Goal: Complete application form

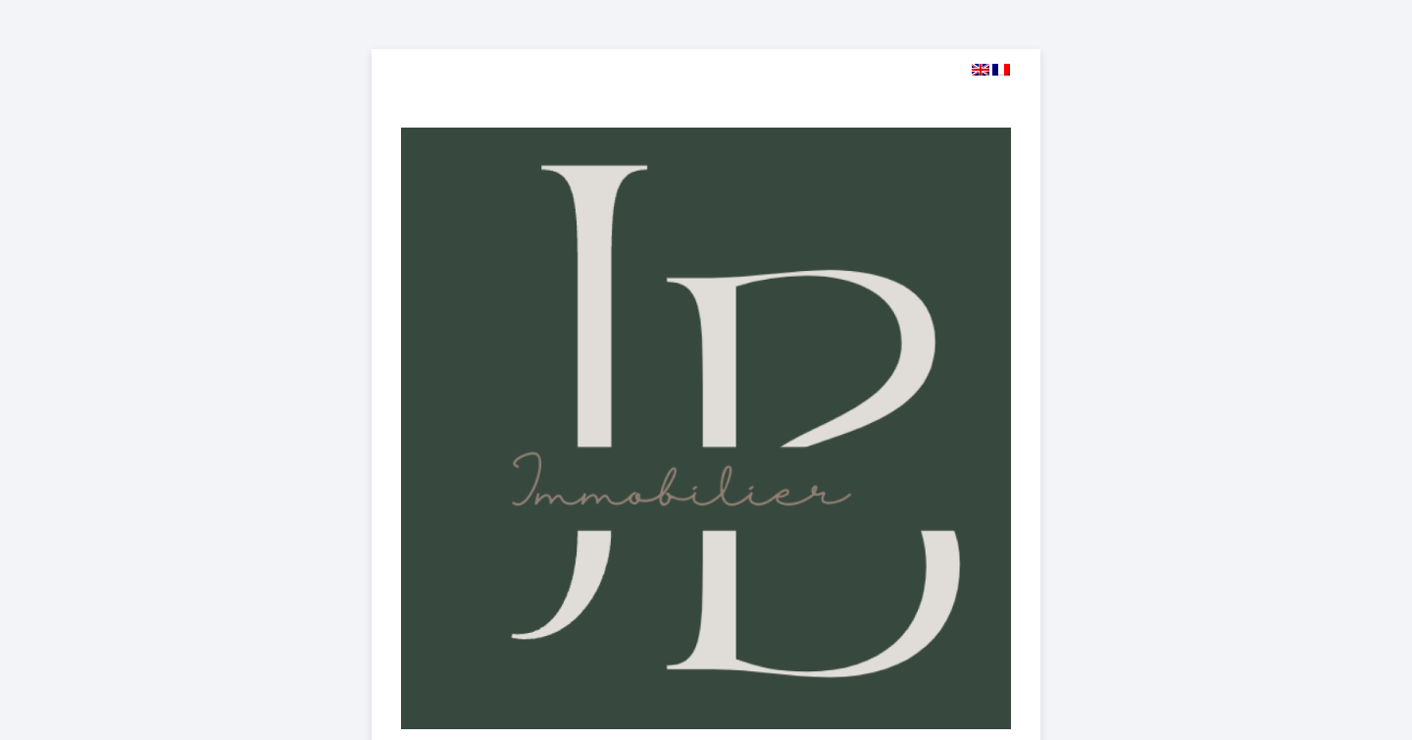
select select
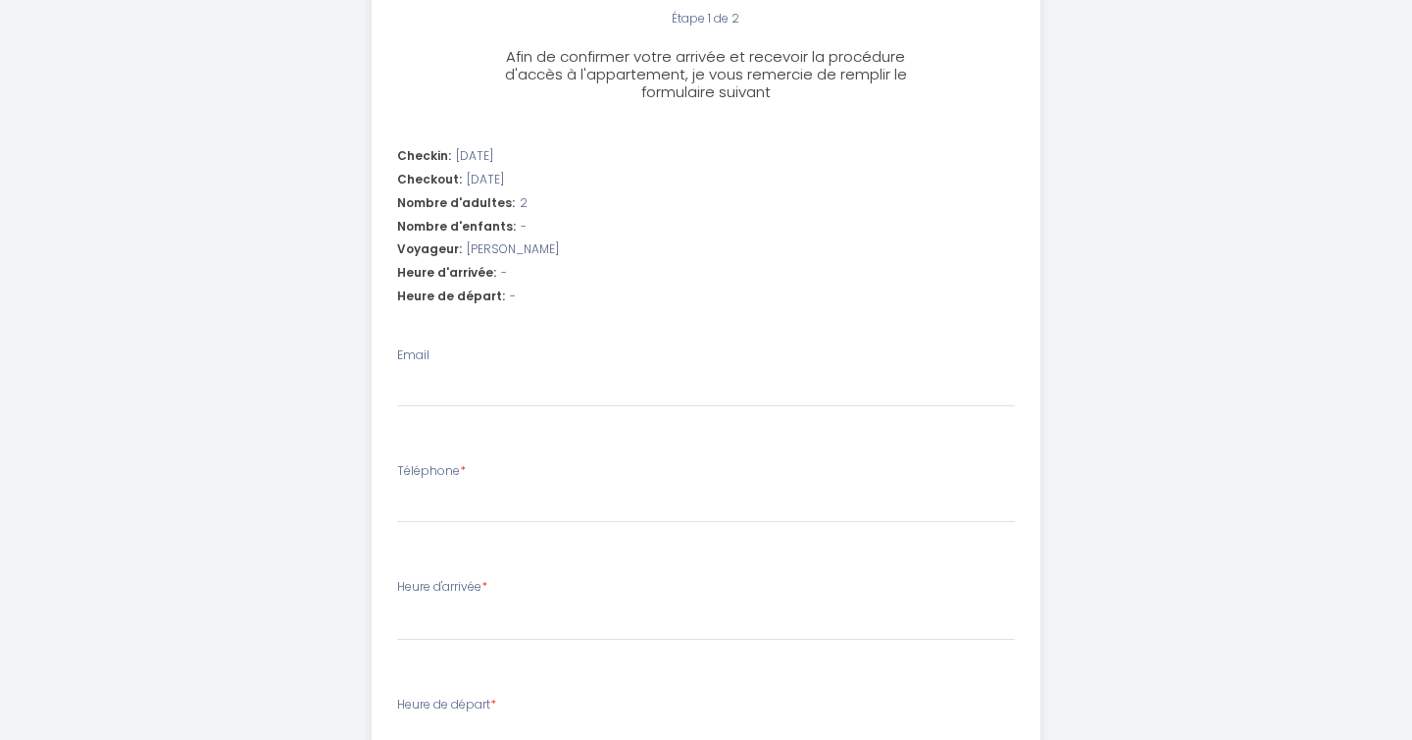
scroll to position [736, 0]
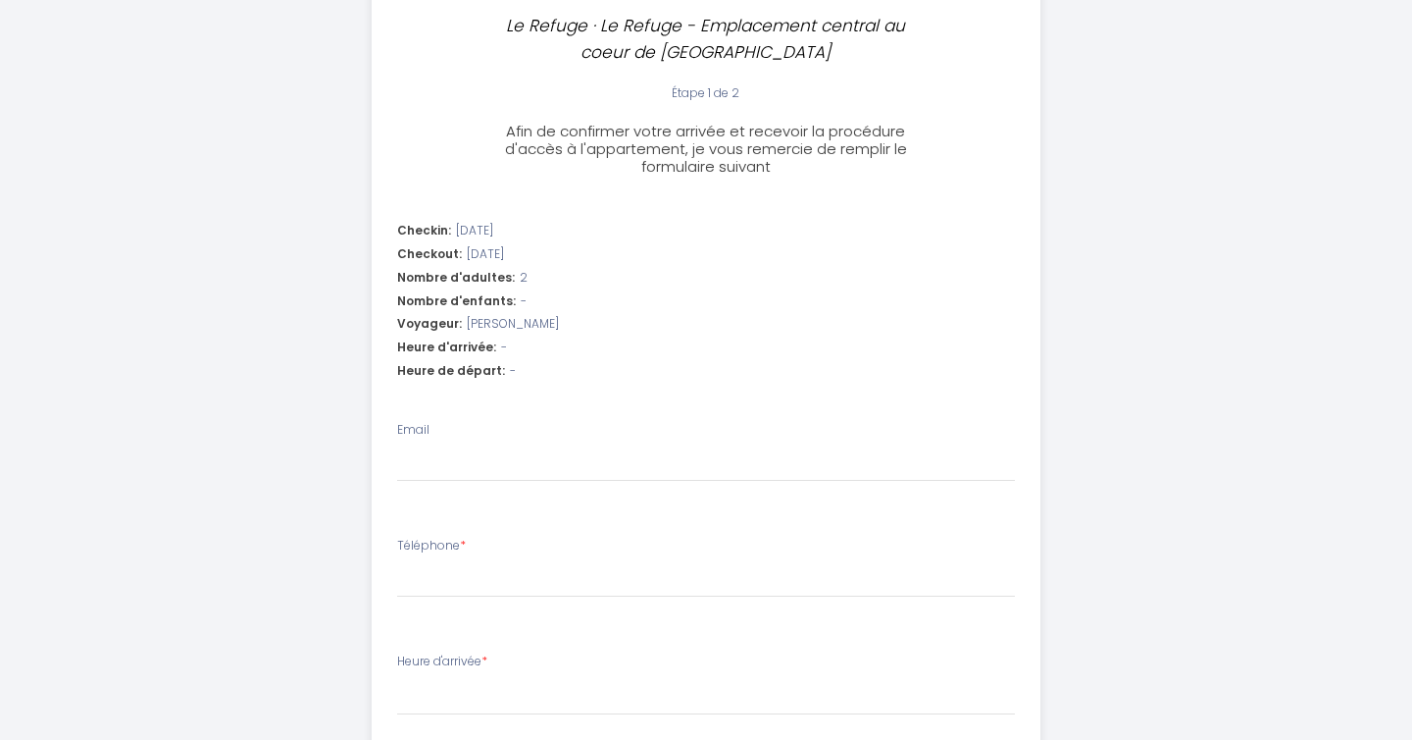
click at [529, 662] on div "Heure d'arrivée * 17:00 17:30 18:00 18:30 19:00 19:30 20:00 20:30 21:00 21:30 2…" at bounding box center [706, 683] width 619 height 63
click at [512, 697] on select "17:00 17:30 18:00 18:30 19:00 19:30 20:00 20:30 21:00 21:30 22:00" at bounding box center [706, 696] width 619 height 37
click at [505, 701] on select "17:00 17:30 18:00 18:30 19:00 19:30 20:00 20:30 21:00 21:30 22:00" at bounding box center [706, 696] width 619 height 37
select select "17:00"
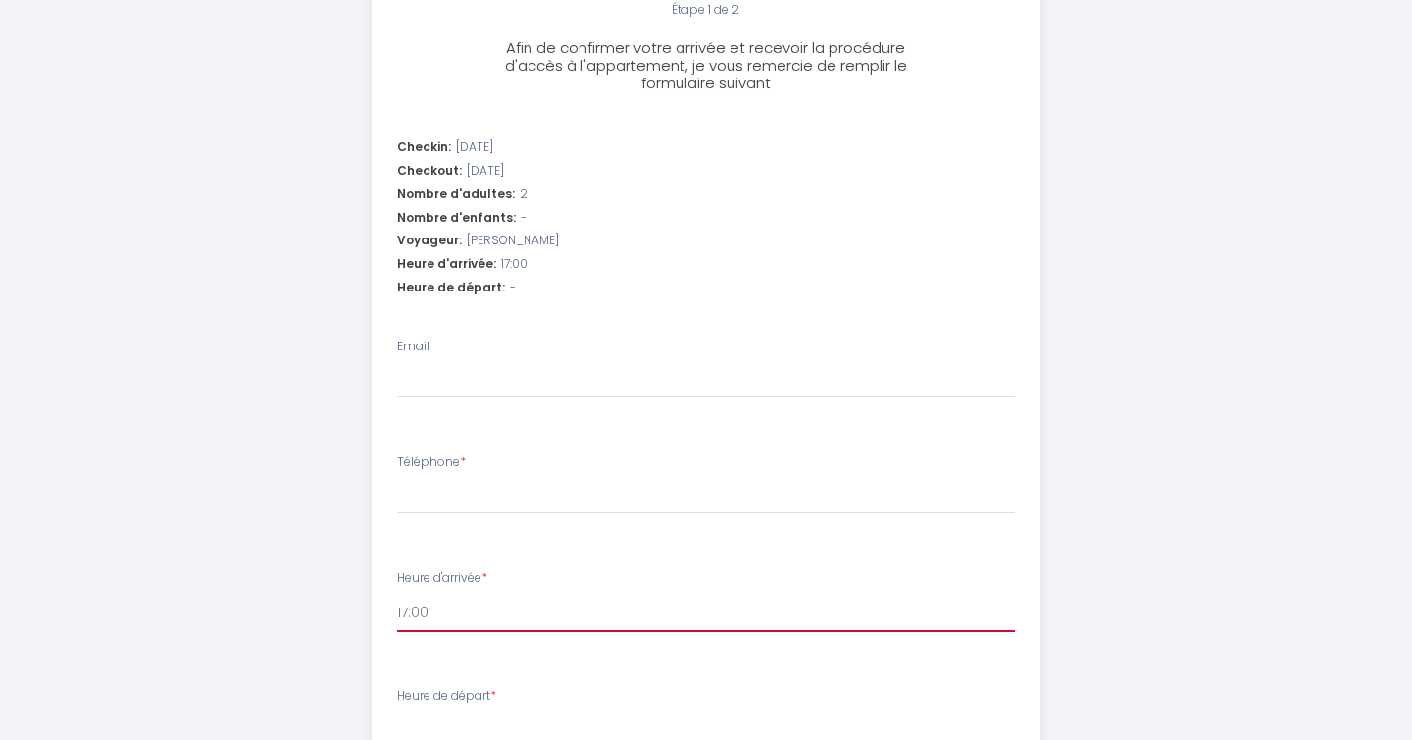
scroll to position [998, 0]
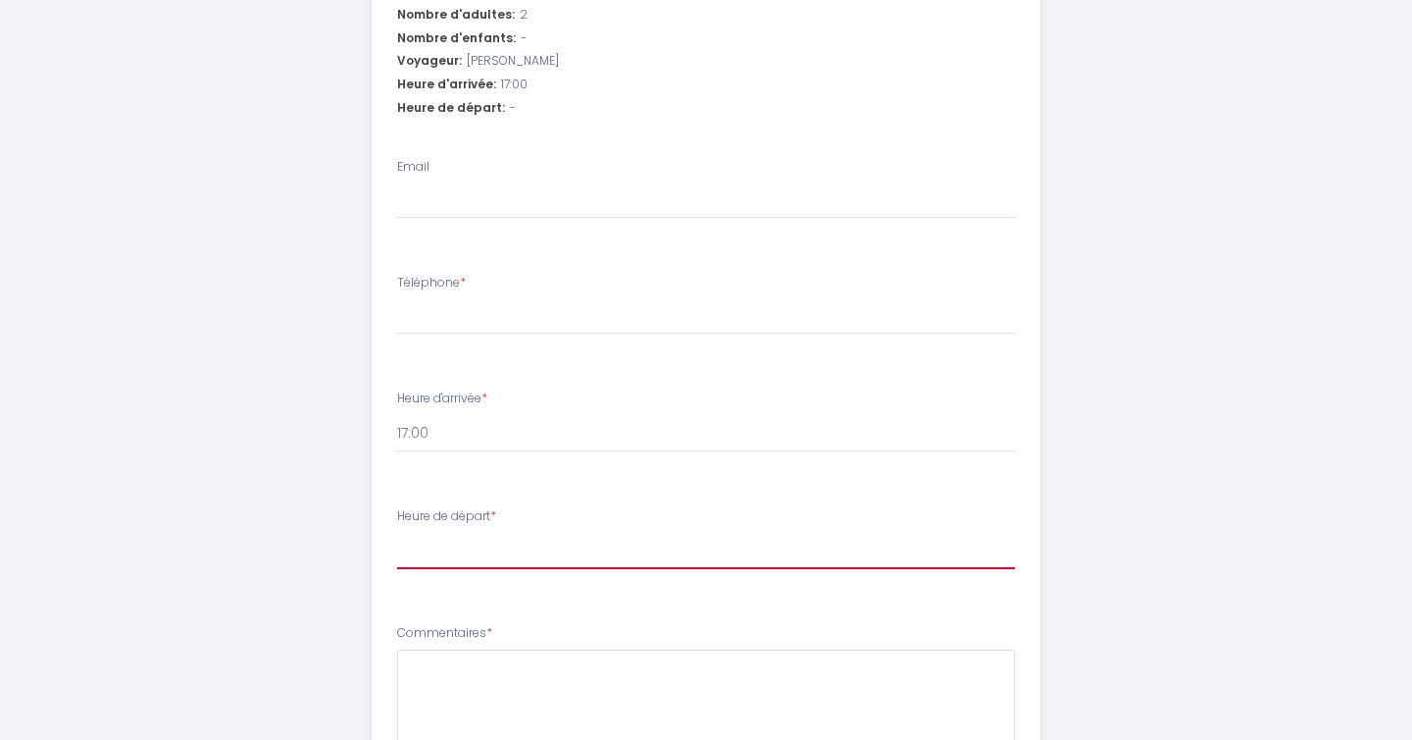
click at [487, 560] on select "00:00 00:30 01:00 01:30 02:00 02:30 03:00 03:30 04:00 04:30 05:00 05:30 06:00 0…" at bounding box center [706, 550] width 619 height 37
select select "10:00"
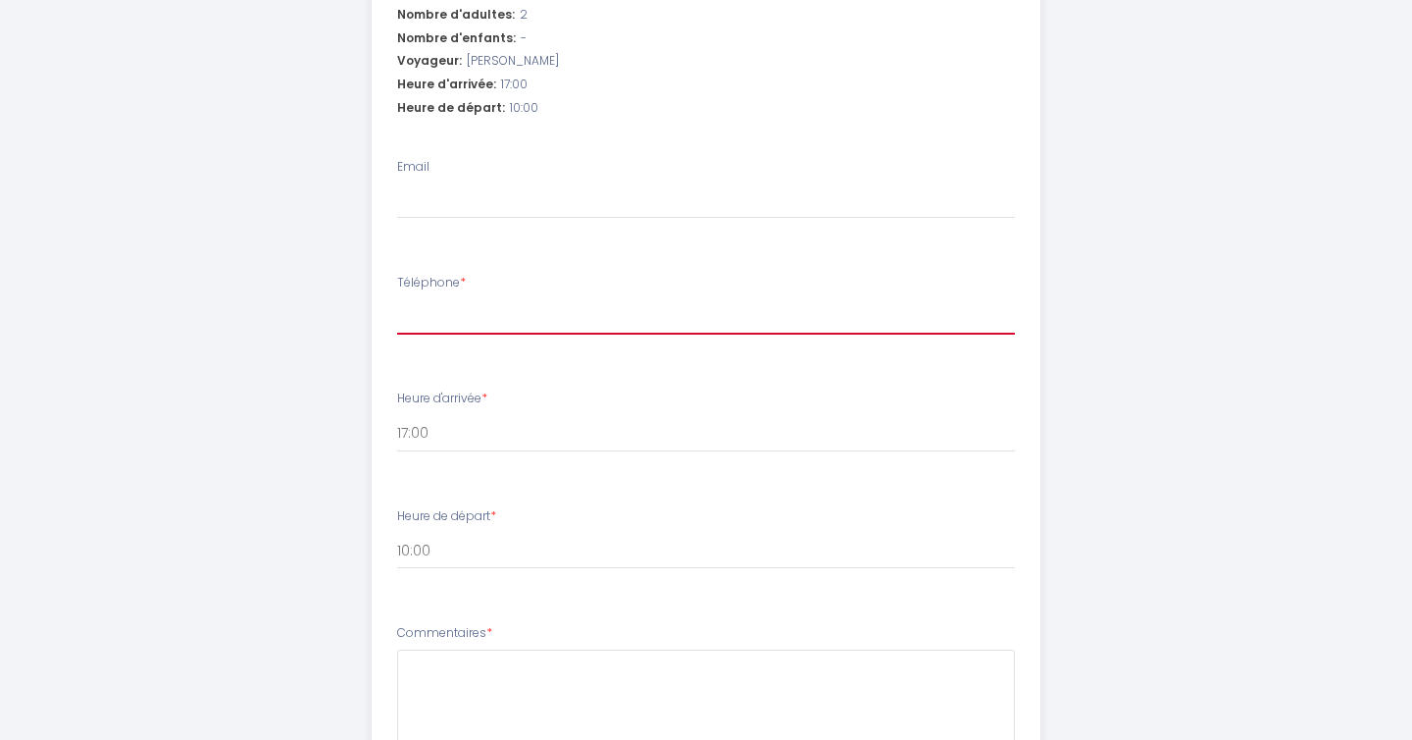
click at [473, 315] on input "Téléphone *" at bounding box center [706, 316] width 619 height 35
type input "0669390878"
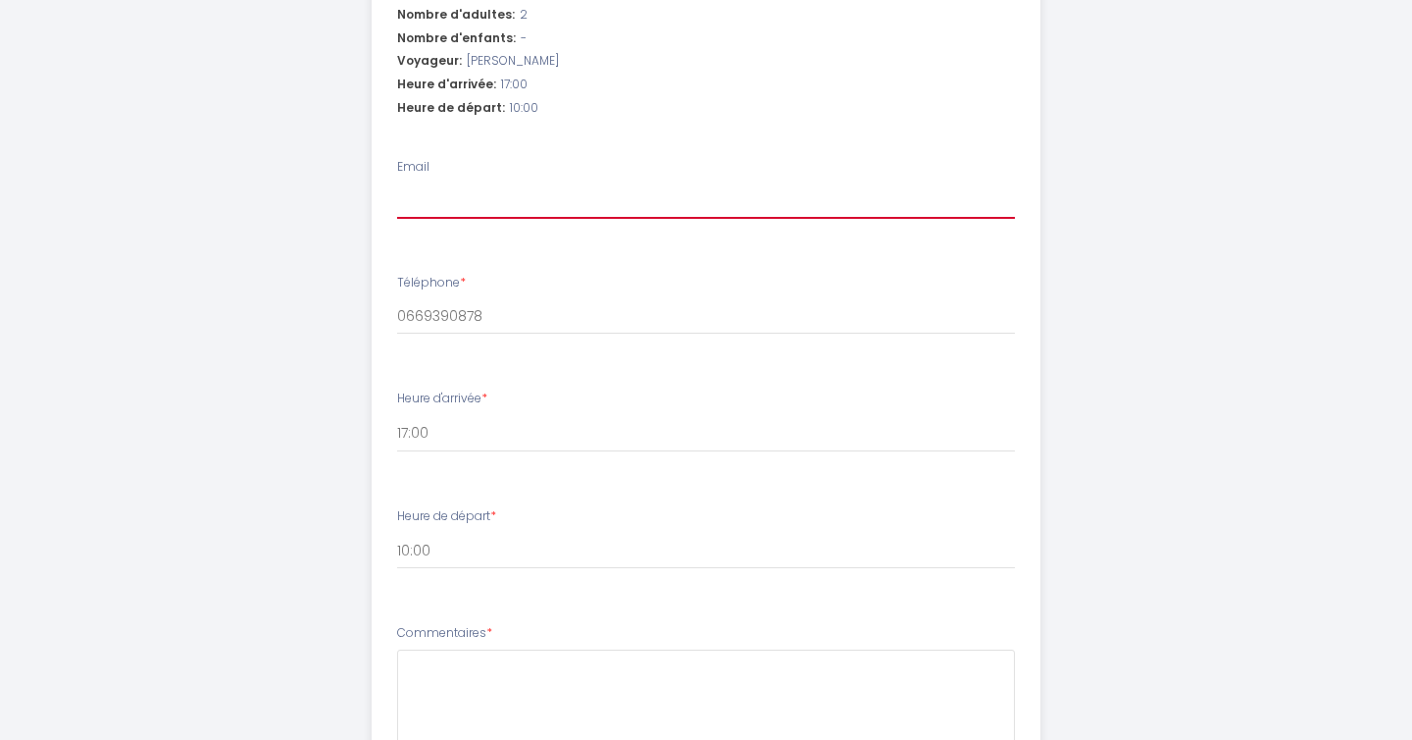
click at [460, 205] on input "Email" at bounding box center [706, 200] width 619 height 35
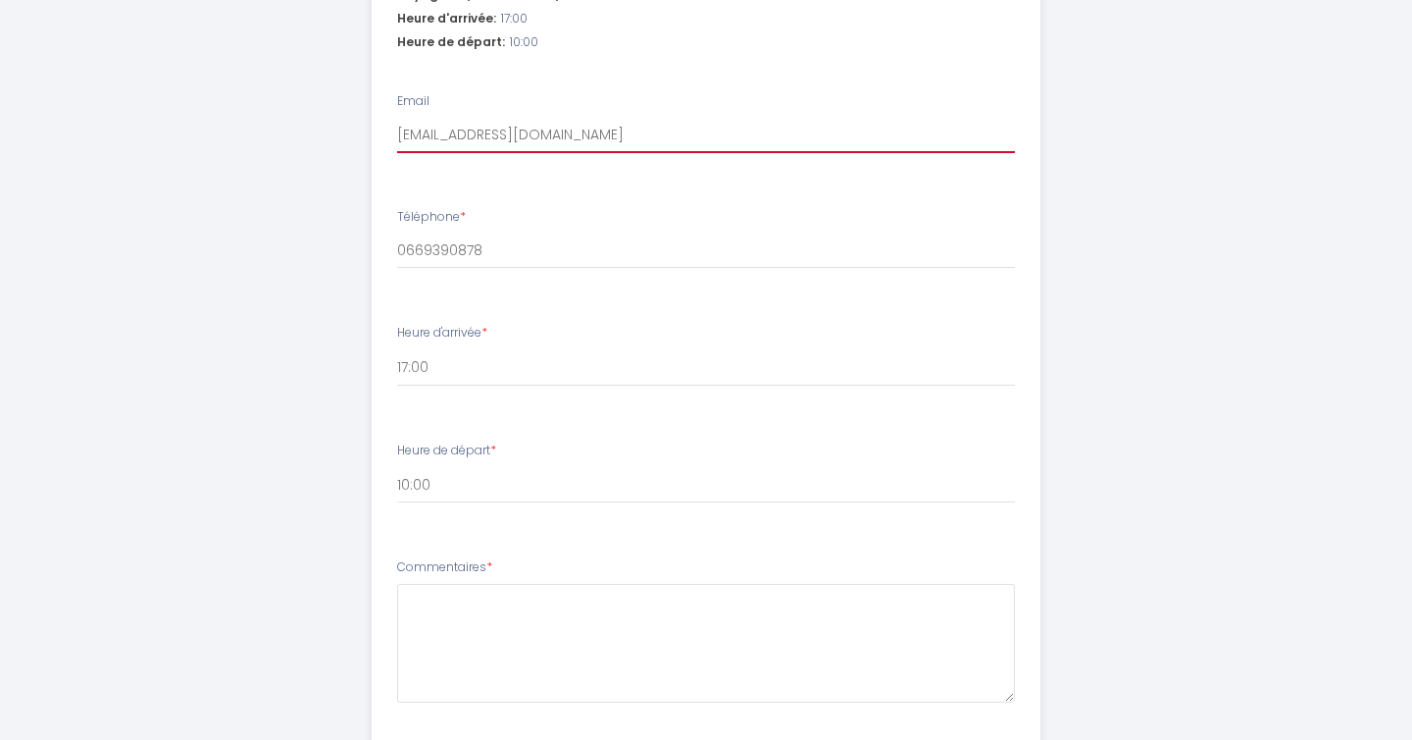
scroll to position [1142, 0]
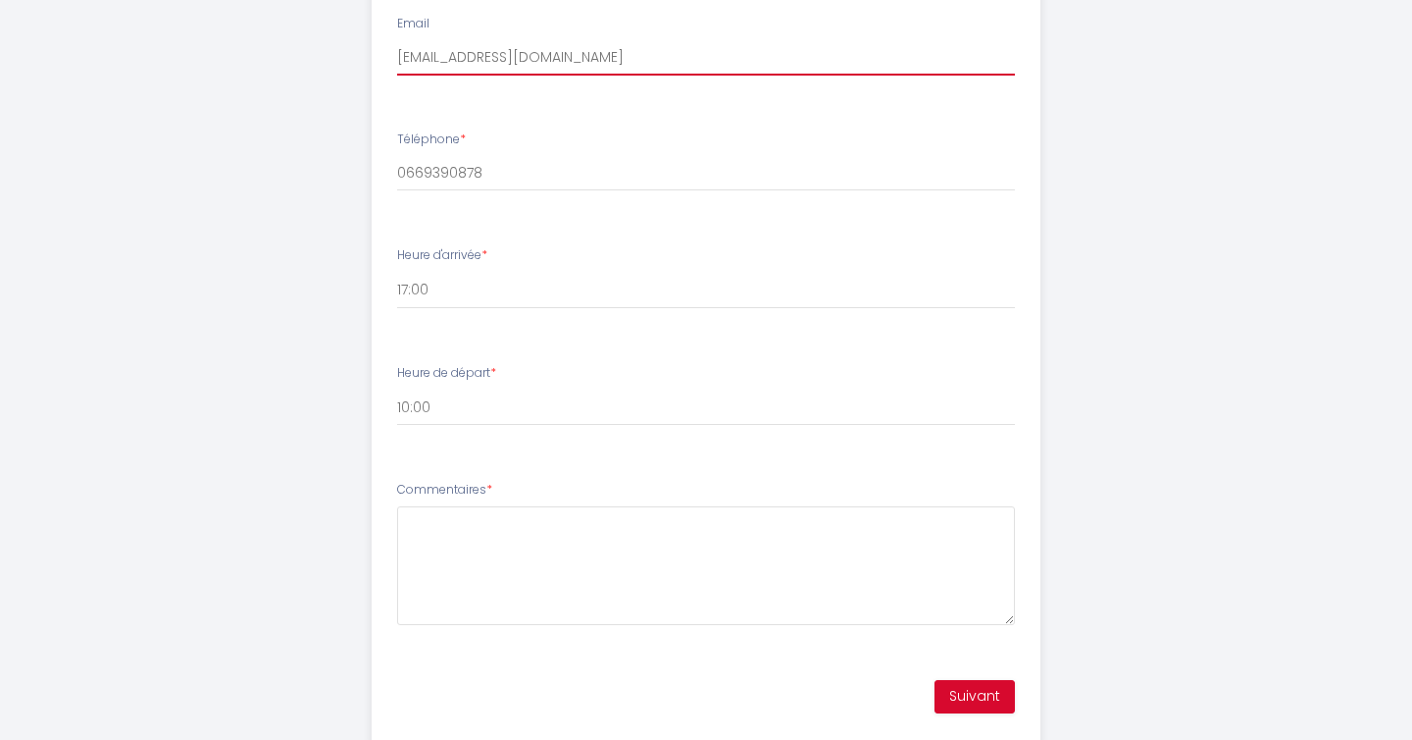
type input "[EMAIL_ADDRESS][DOMAIN_NAME]"
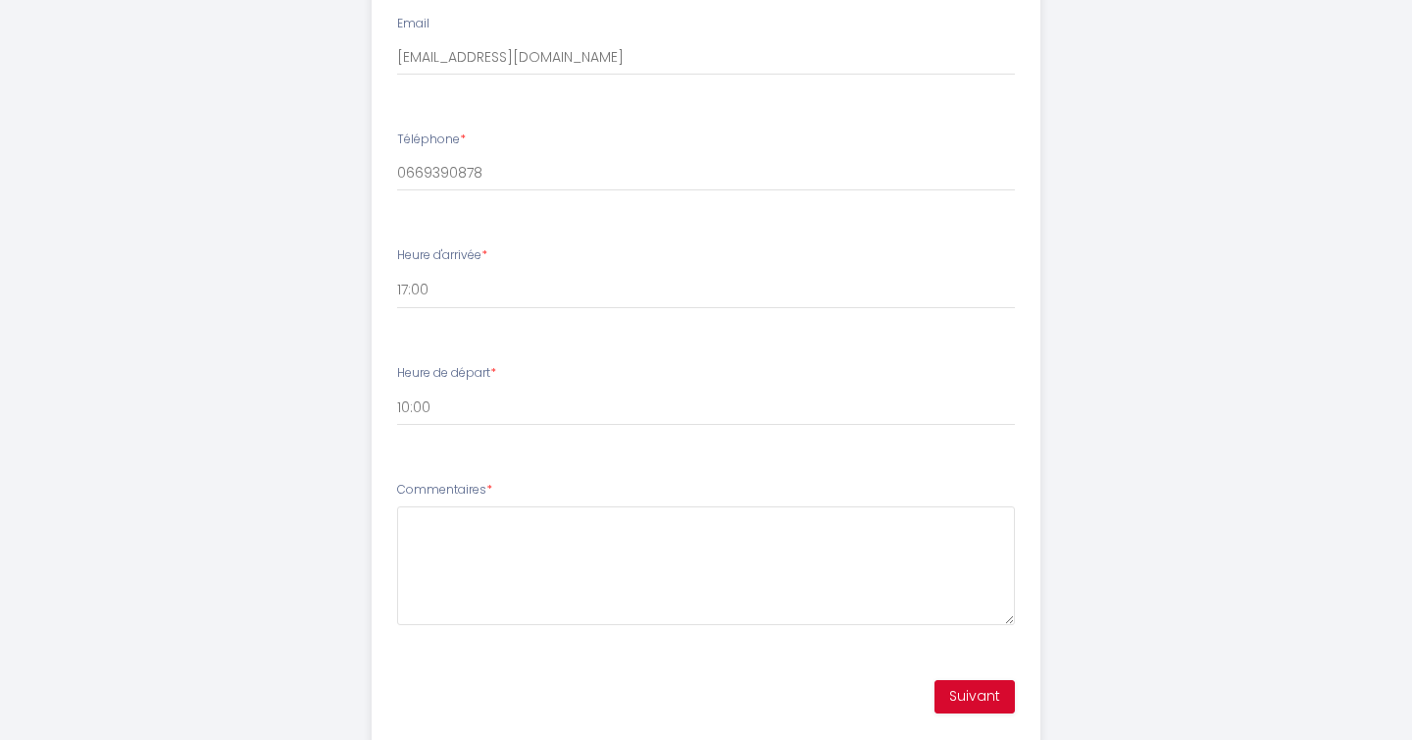
click at [449, 505] on div "Commentaires *" at bounding box center [706, 553] width 619 height 144
click at [437, 526] on textarea "Commentaires *" at bounding box center [706, 565] width 619 height 119
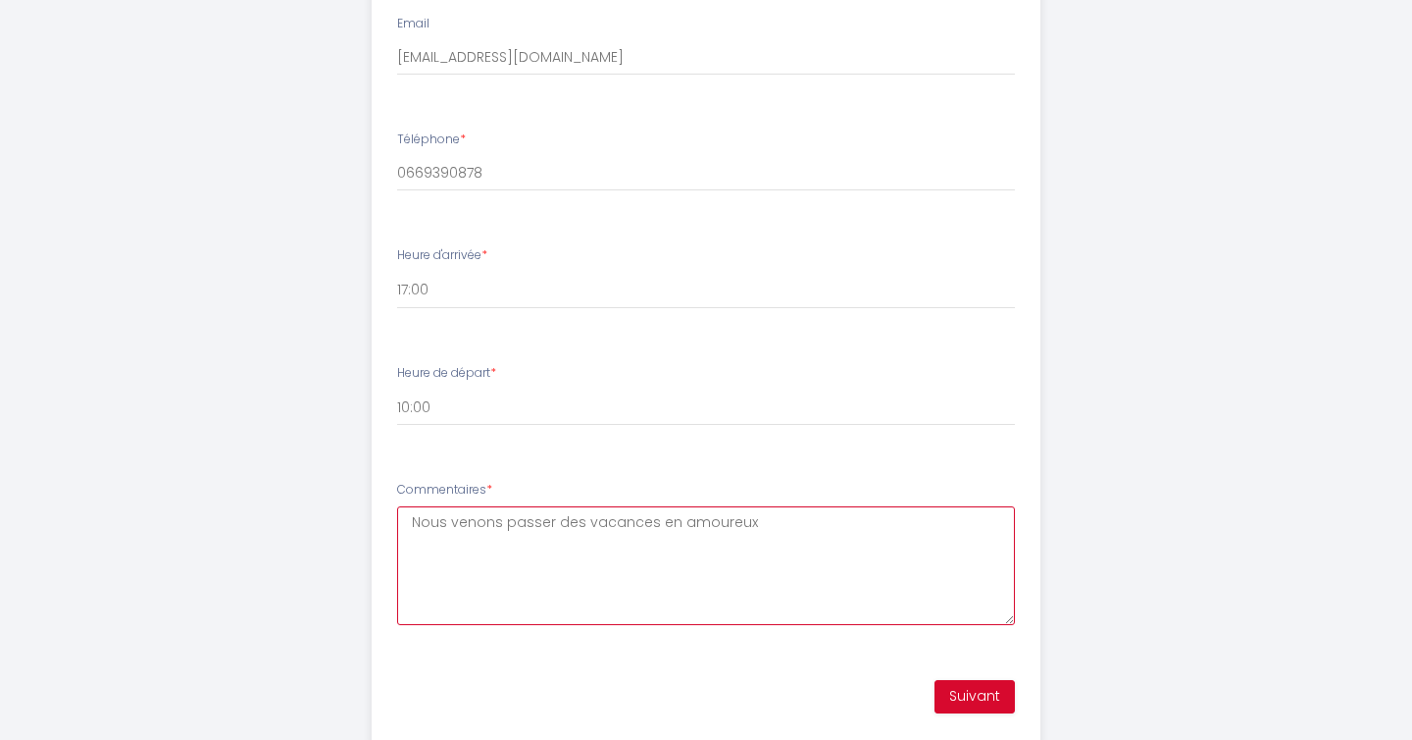
type textarea "Nous venons passer des vacances en amoureux"
drag, startPoint x: 750, startPoint y: 521, endPoint x: 357, endPoint y: 510, distance: 393.5
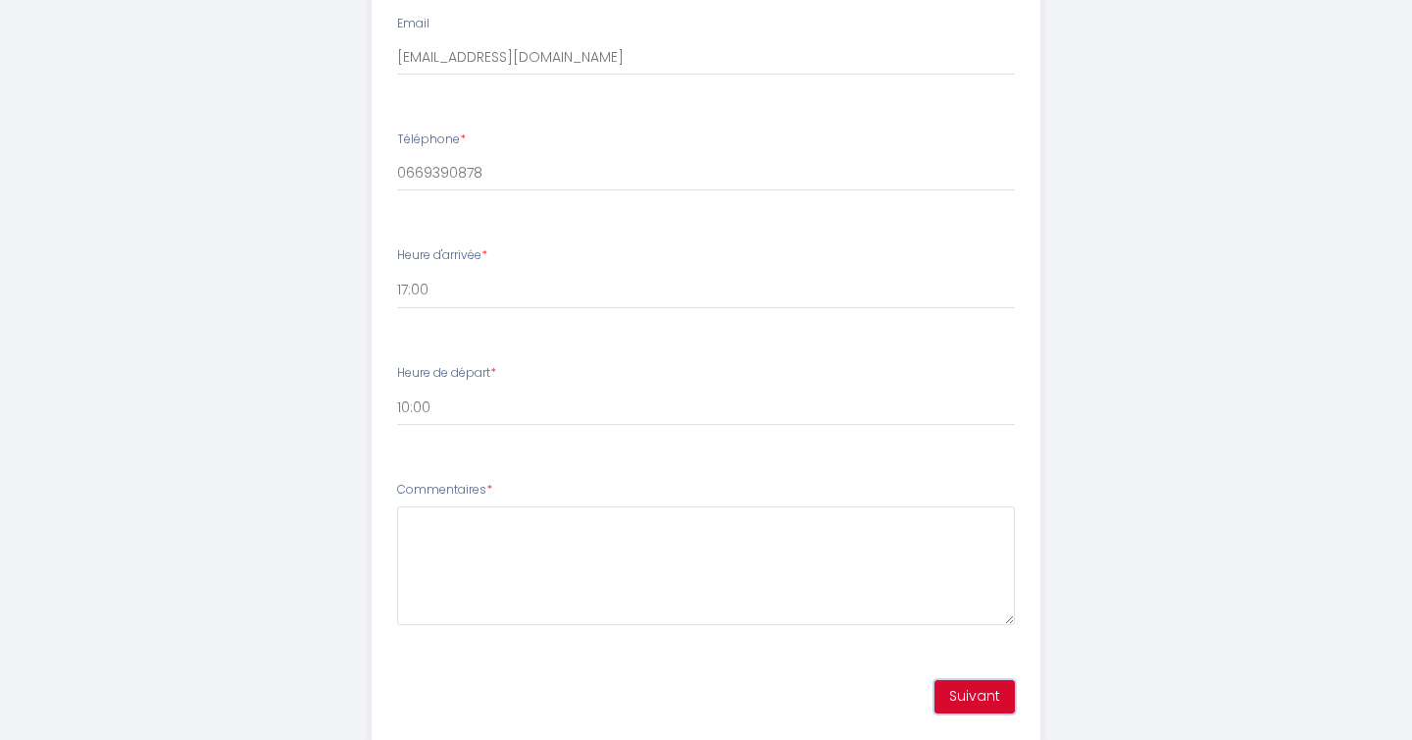
click at [941, 683] on button "Suivant" at bounding box center [975, 696] width 80 height 33
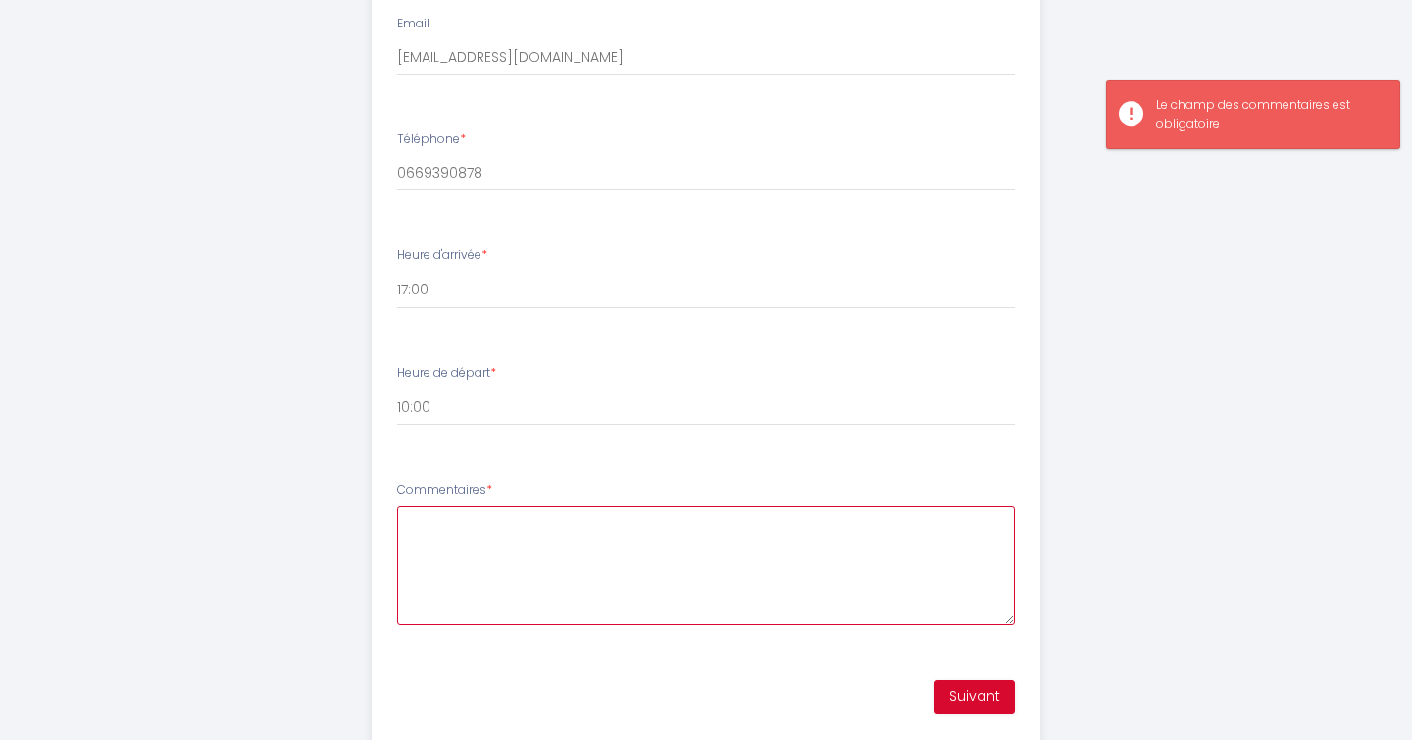
click at [473, 570] on textarea "Commentaires *" at bounding box center [706, 565] width 619 height 119
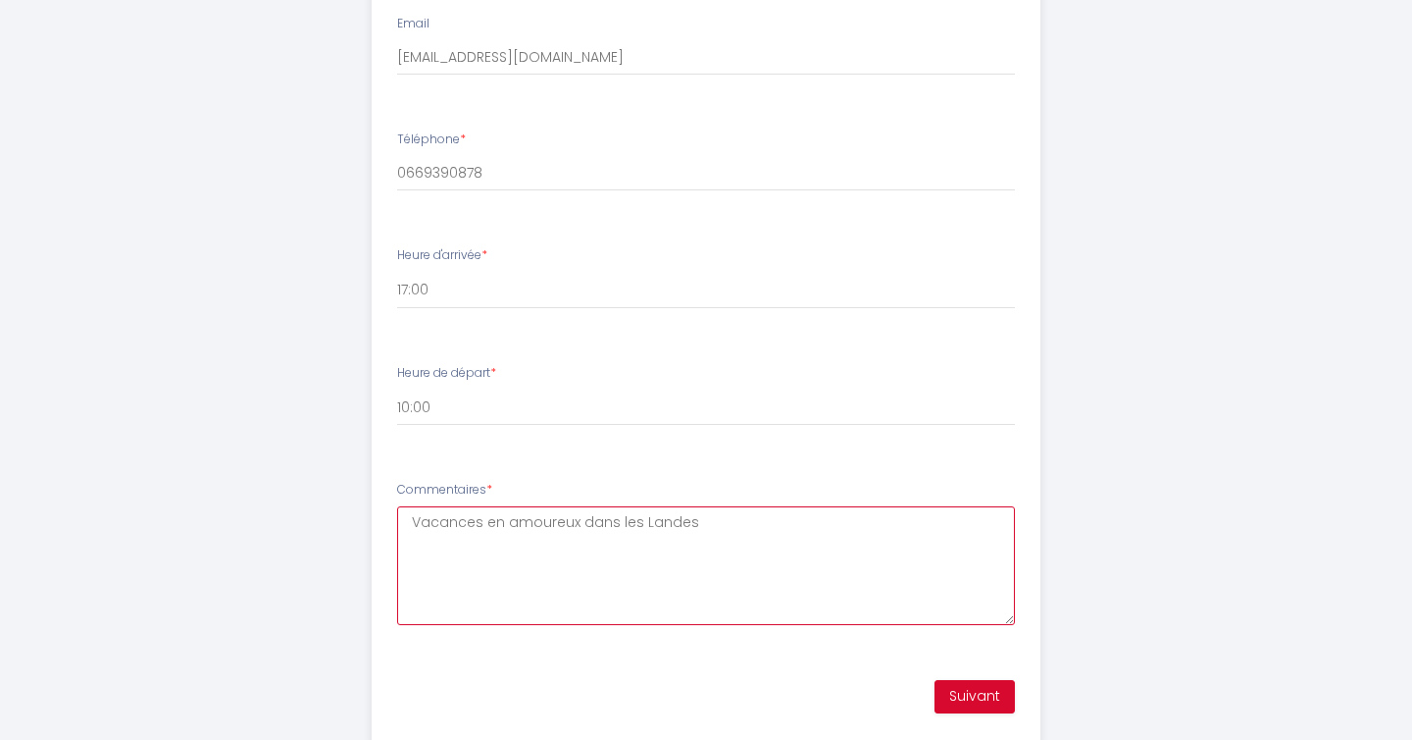
type textarea "Vacances en amoureux dans les Landes"
click at [964, 698] on button "Suivant" at bounding box center [975, 696] width 80 height 33
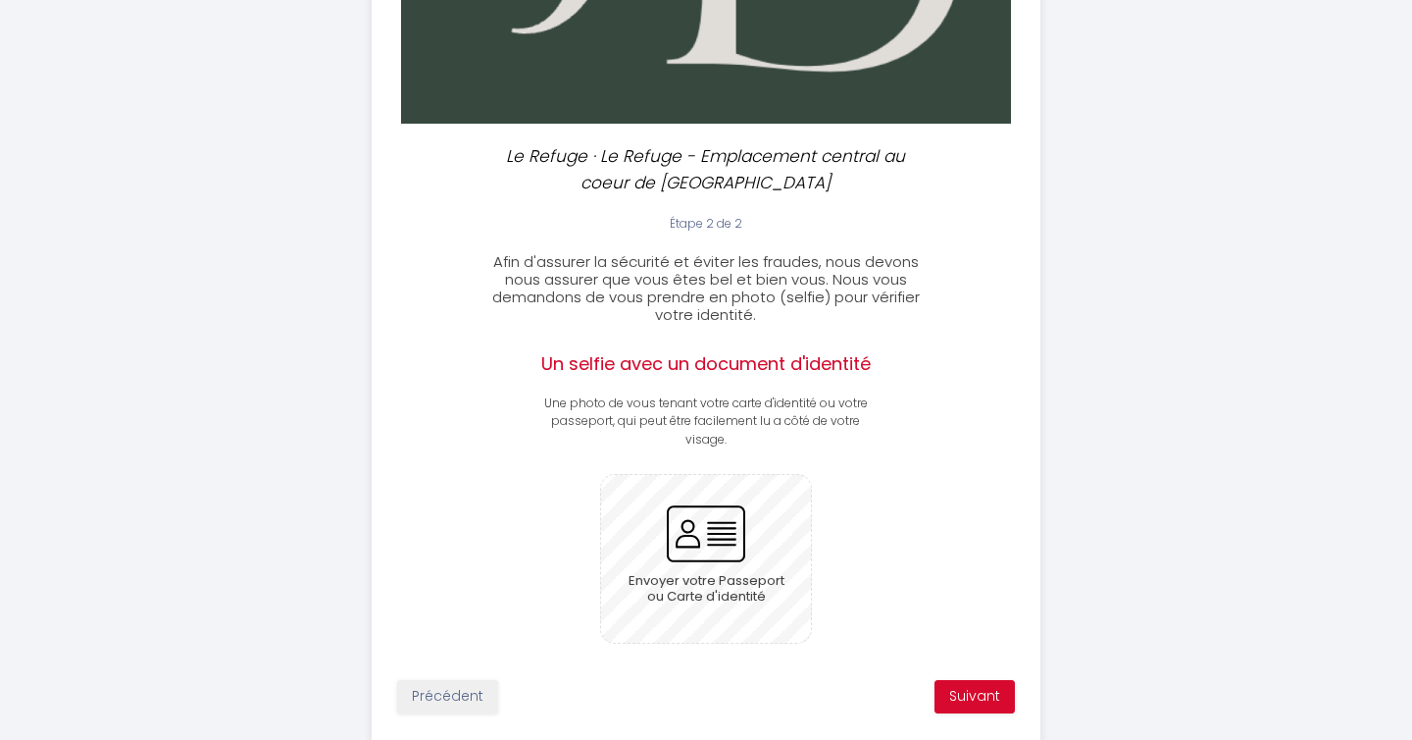
click at [684, 548] on input "file" at bounding box center [706, 559] width 211 height 168
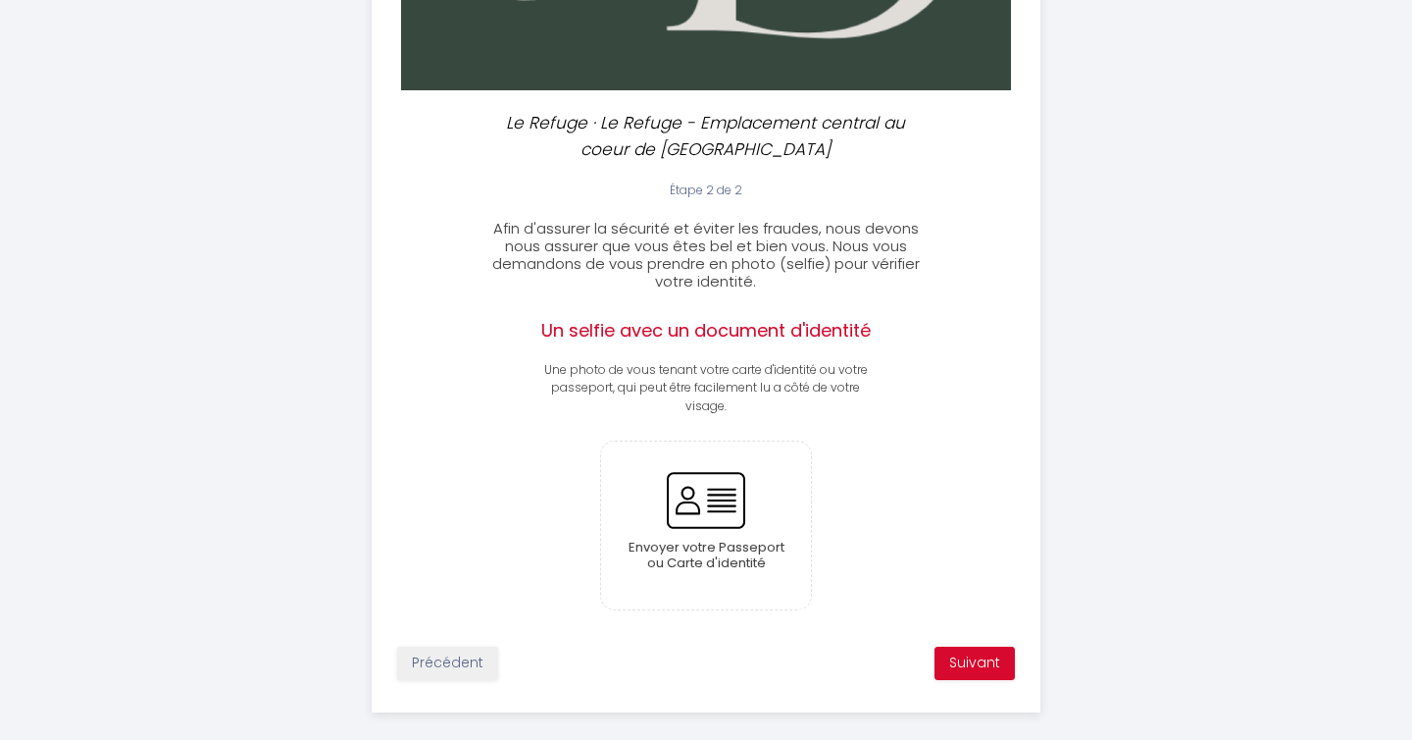
scroll to position [660, 0]
